Goal: Information Seeking & Learning: Understand process/instructions

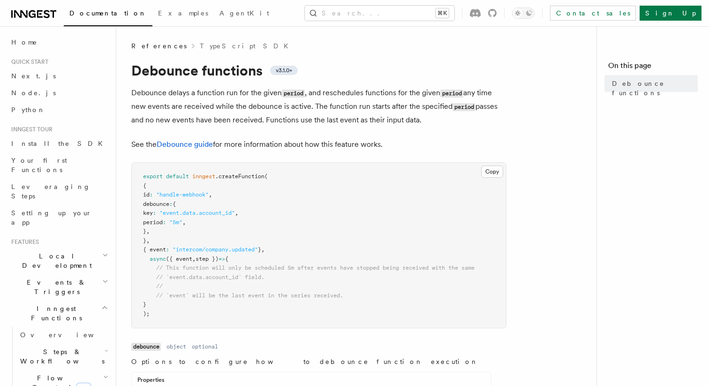
click at [215, 113] on p "Debounce delays a function run for the given period , and reschedules functions…" at bounding box center [318, 106] width 375 height 40
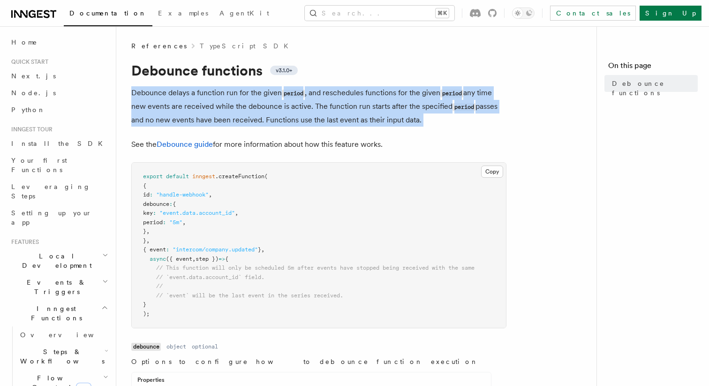
click at [215, 113] on p "Debounce delays a function run for the given period , and reschedules functions…" at bounding box center [318, 106] width 375 height 40
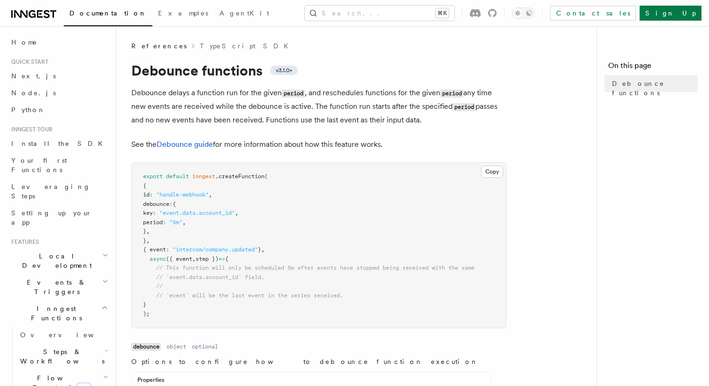
click at [215, 113] on p "Debounce delays a function run for the given period , and reschedules functions…" at bounding box center [318, 106] width 375 height 40
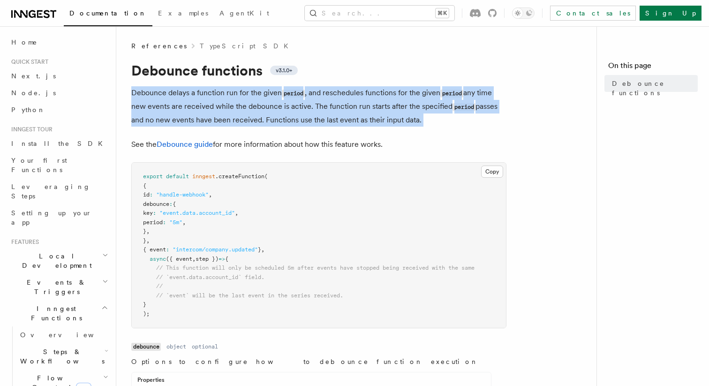
click at [215, 113] on p "Debounce delays a function run for the given period , and reschedules functions…" at bounding box center [318, 106] width 375 height 40
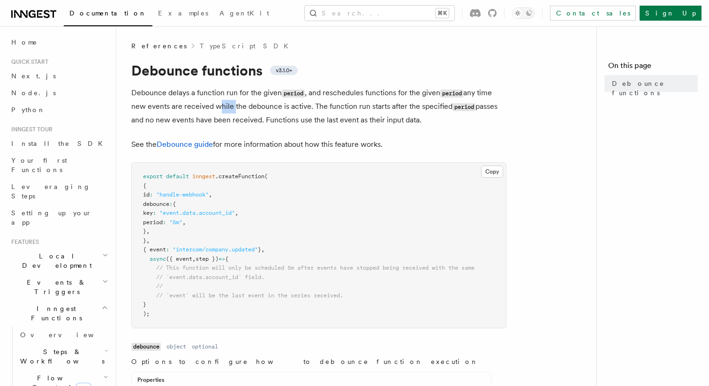
click at [215, 113] on p "Debounce delays a function run for the given period , and reschedules functions…" at bounding box center [318, 106] width 375 height 40
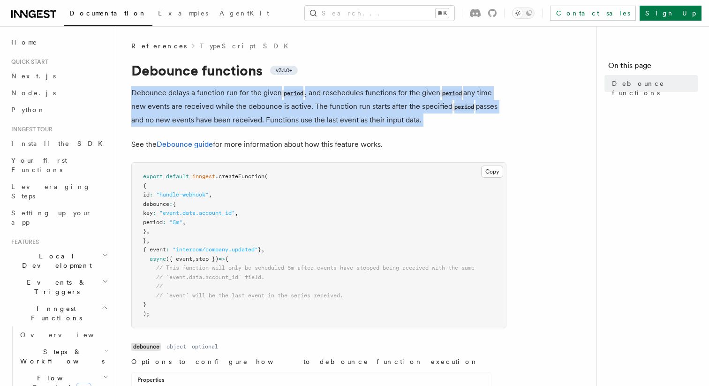
click at [215, 113] on p "Debounce delays a function run for the given period , and reschedules functions…" at bounding box center [318, 106] width 375 height 40
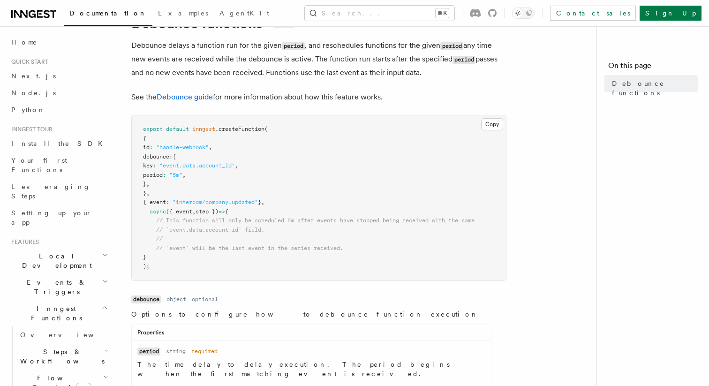
scroll to position [48, 0]
